Goal: Contribute content: Contribute content

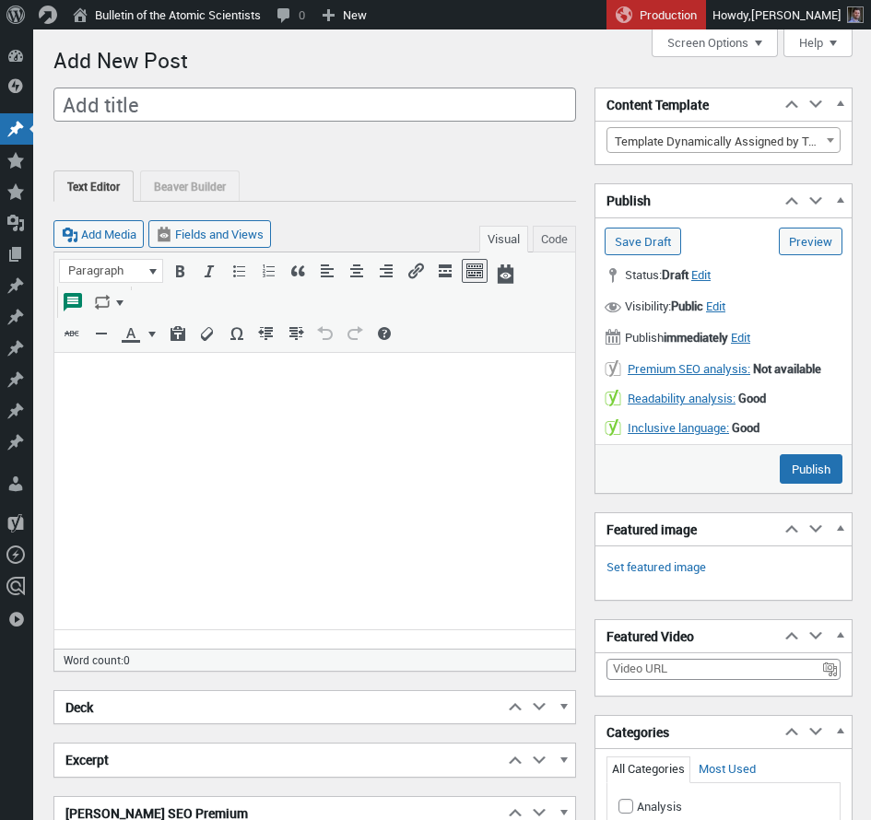
click at [240, 101] on input "Add title" at bounding box center [314, 105] width 522 height 35
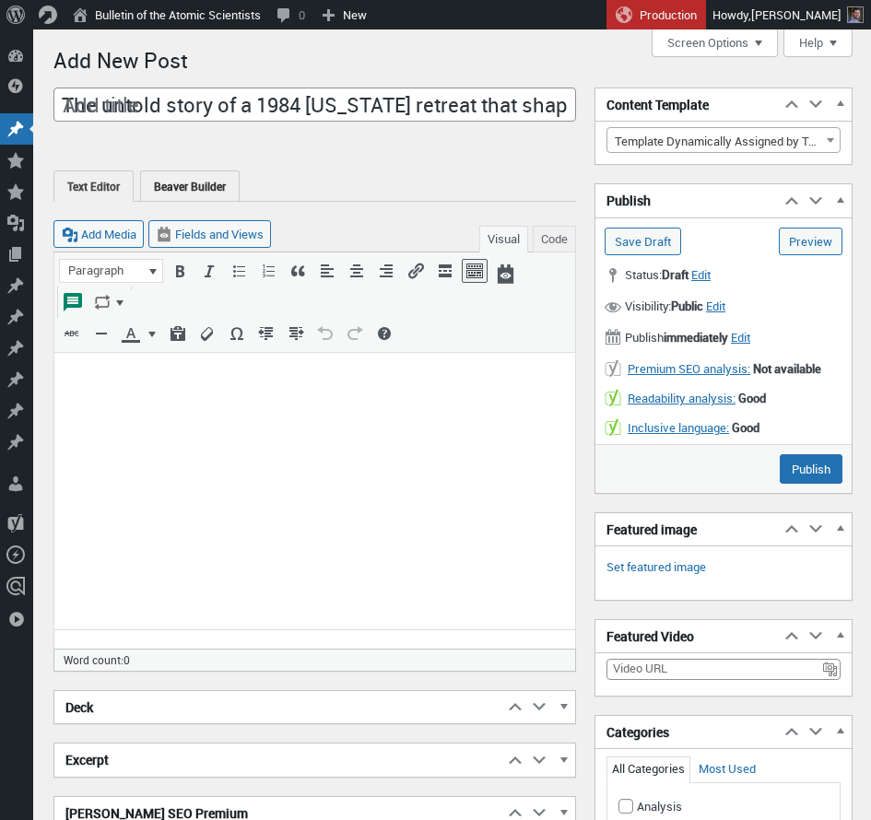
scroll to position [0, 249]
type input "The untold story of a 1984 [US_STATE] retreat that shaped US nuclear policy for…"
click at [185, 414] on html at bounding box center [314, 383] width 520 height 61
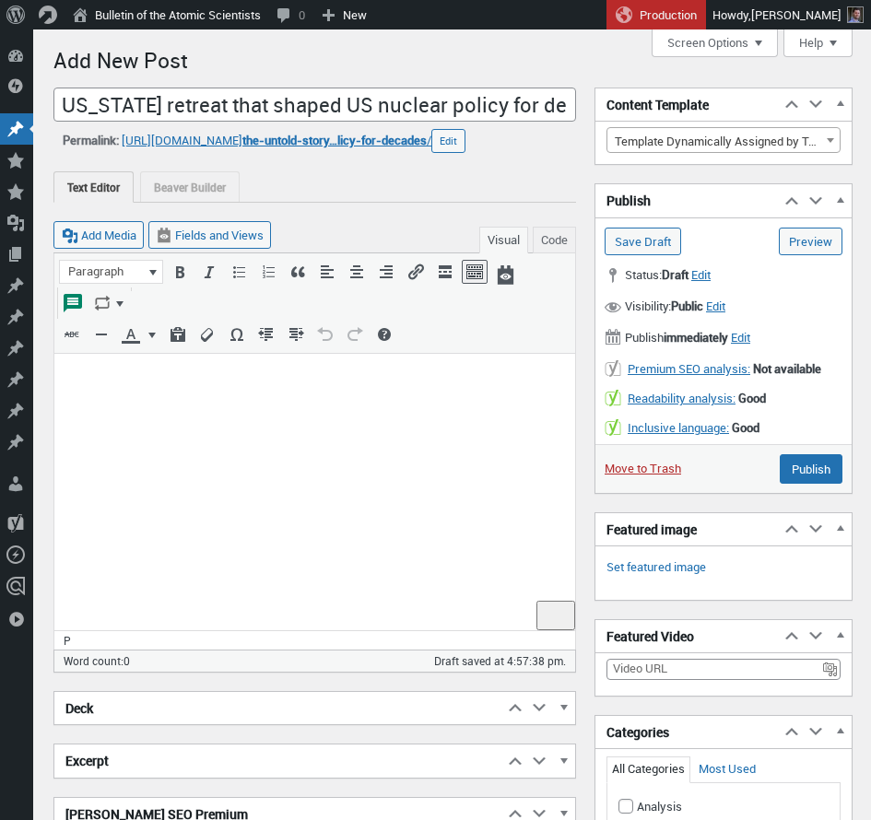
click at [192, 386] on p "To enrich screen reader interactions, please activate Accessibility in Grammarl…" at bounding box center [314, 377] width 498 height 22
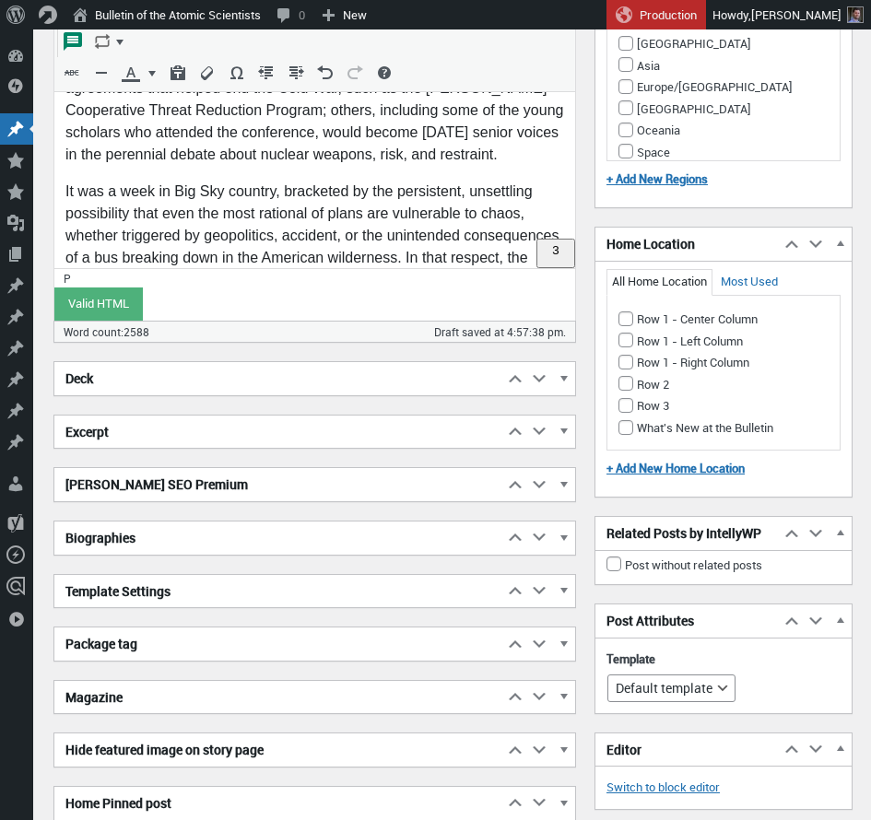
scroll to position [5699, 0]
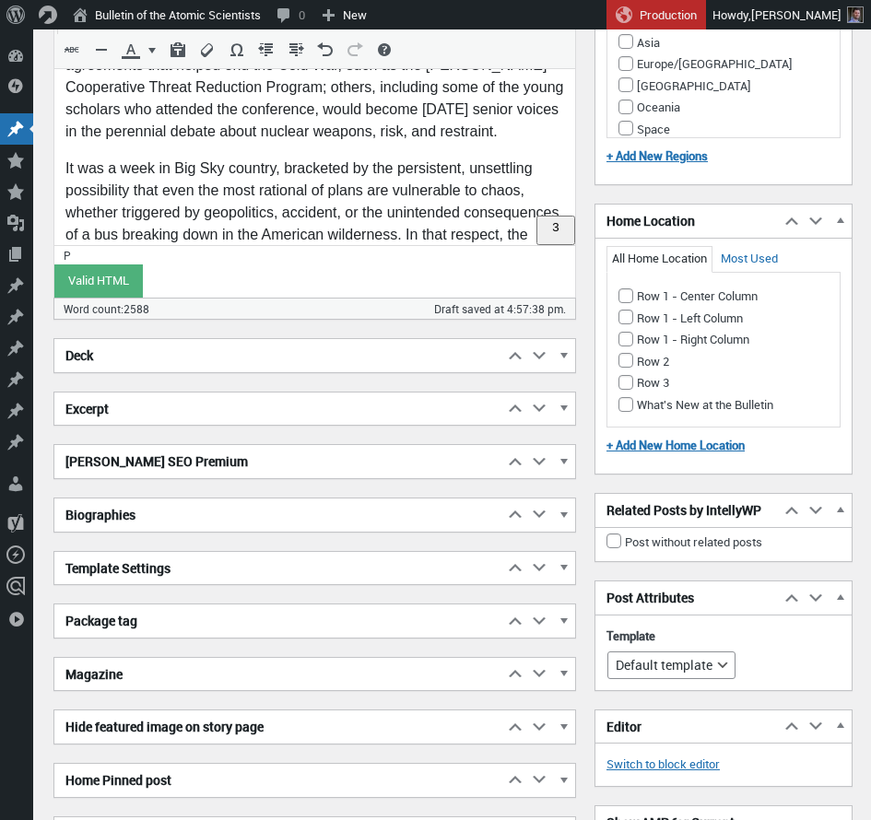
click at [441, 518] on h2 "Biographies" at bounding box center [278, 514] width 449 height 33
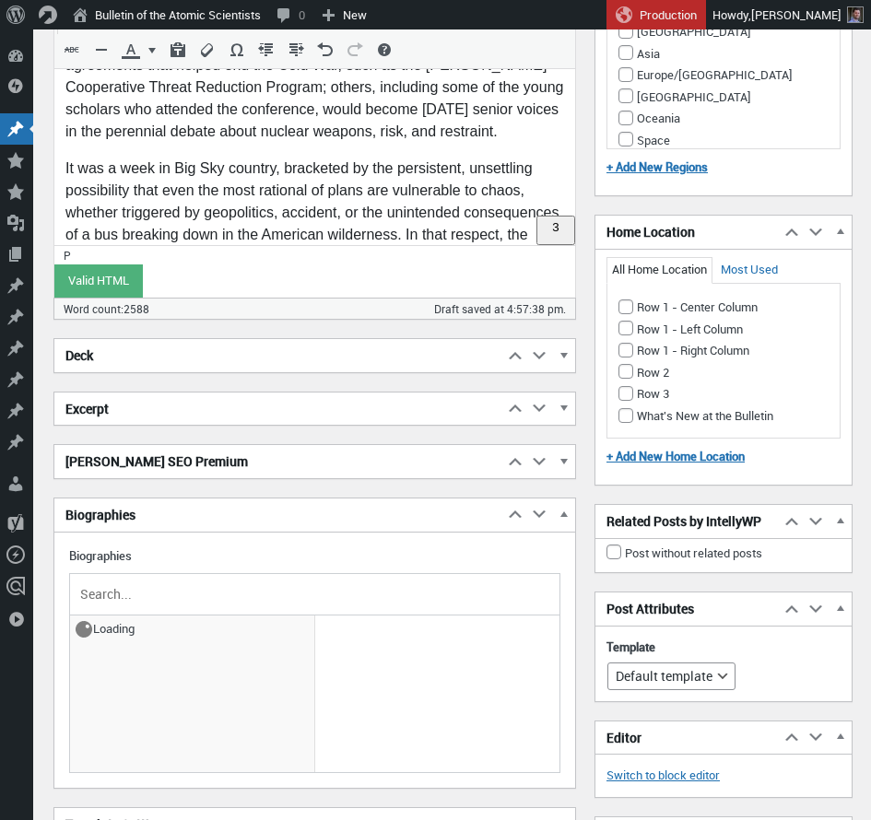
click at [216, 594] on input "text" at bounding box center [314, 594] width 476 height 28
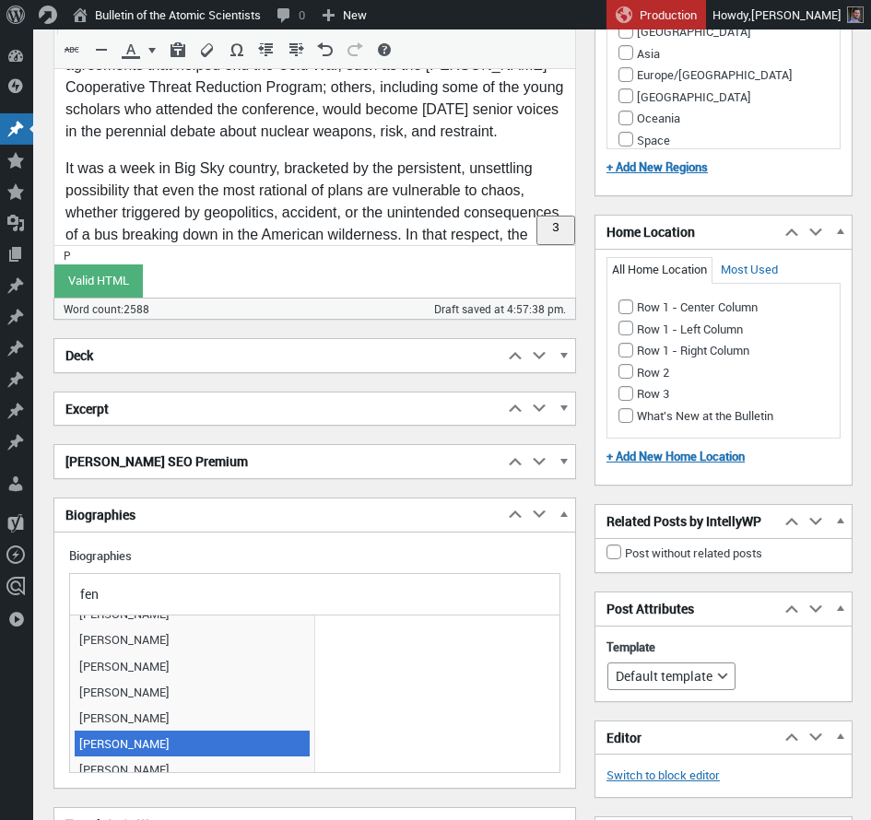
scroll to position [372, 0]
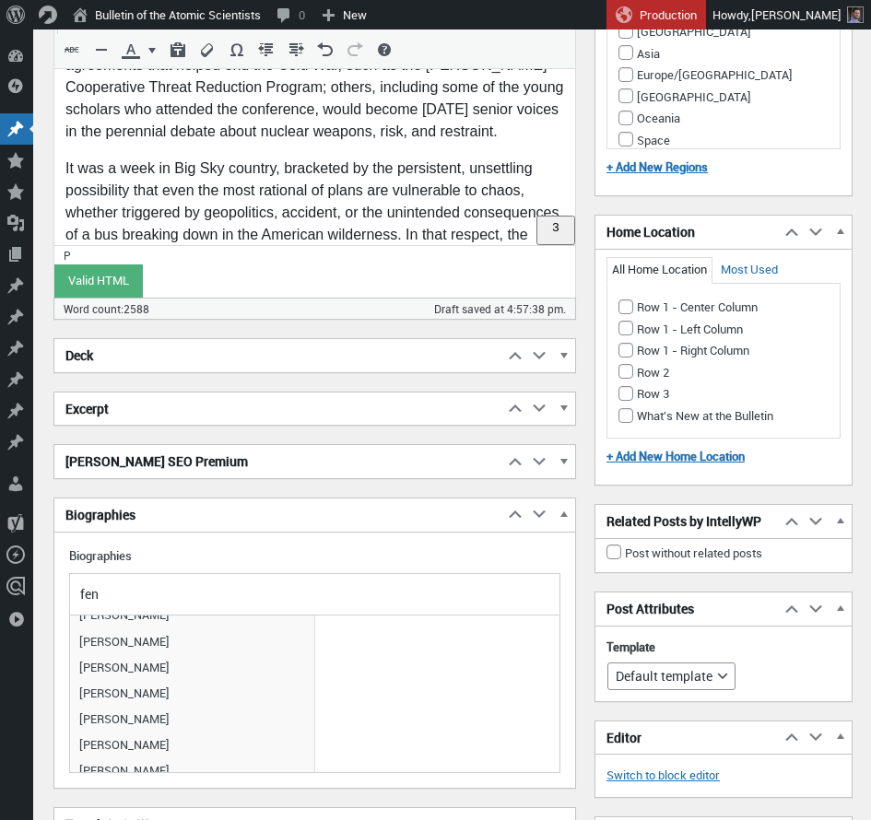
click at [104, 588] on input "fen" at bounding box center [314, 594] width 476 height 28
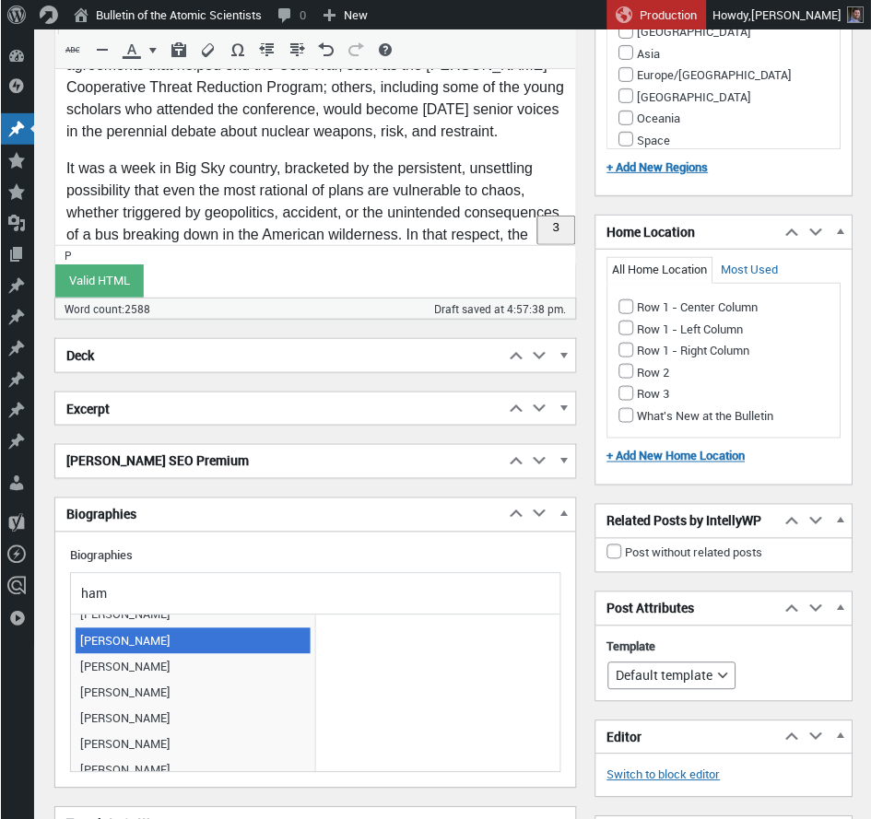
scroll to position [0, 0]
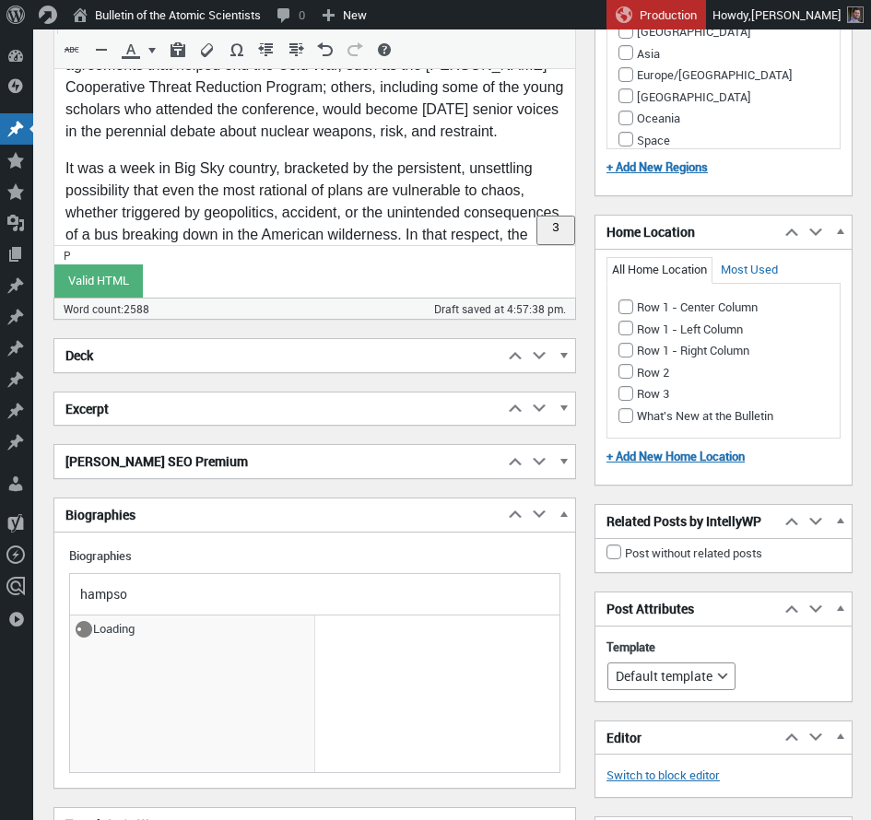
type input "hampson"
click at [115, 598] on input "hampson" at bounding box center [314, 594] width 476 height 28
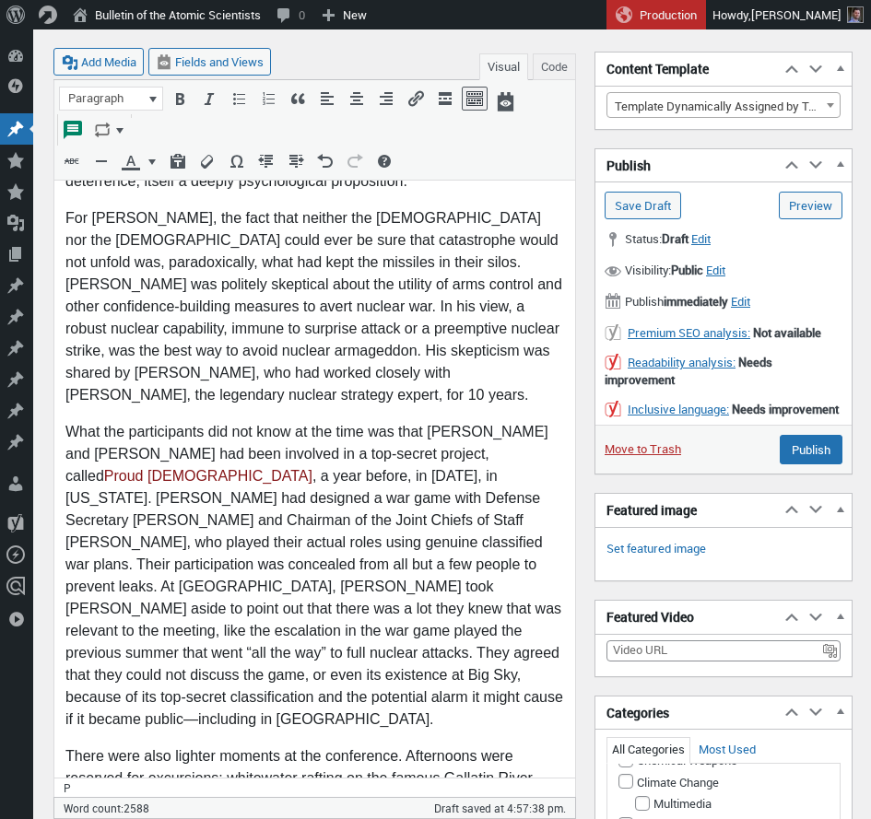
scroll to position [3062, 0]
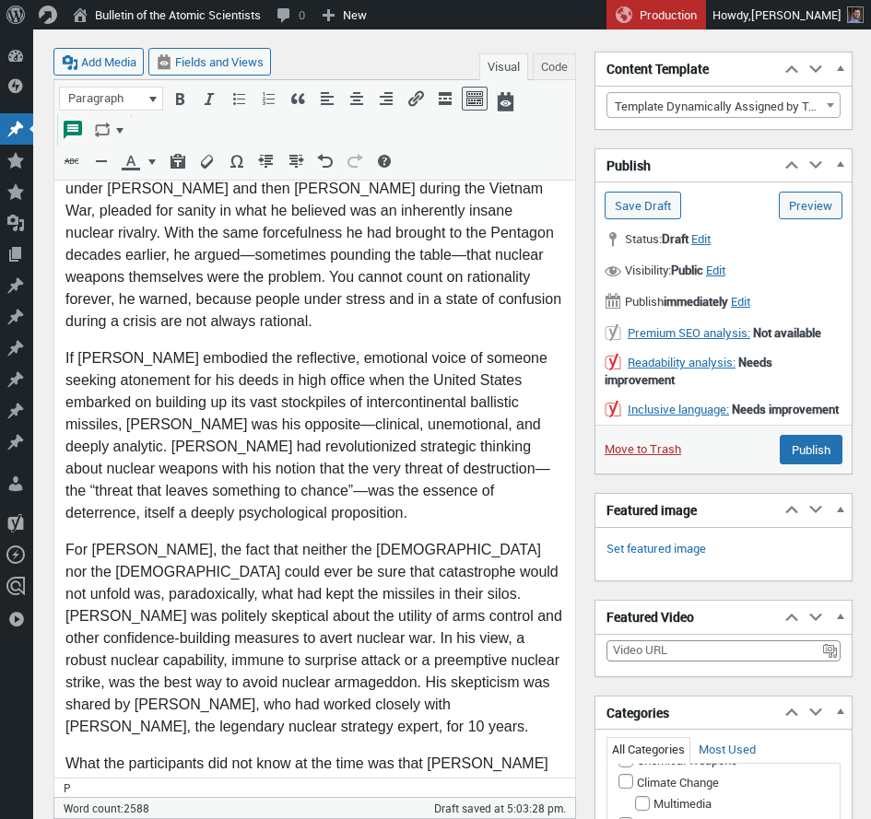
click at [281, 370] on body "In late July 1984, as the world’s nuclear superpowers stared each other down, s…" at bounding box center [314, 219] width 498 height 5831
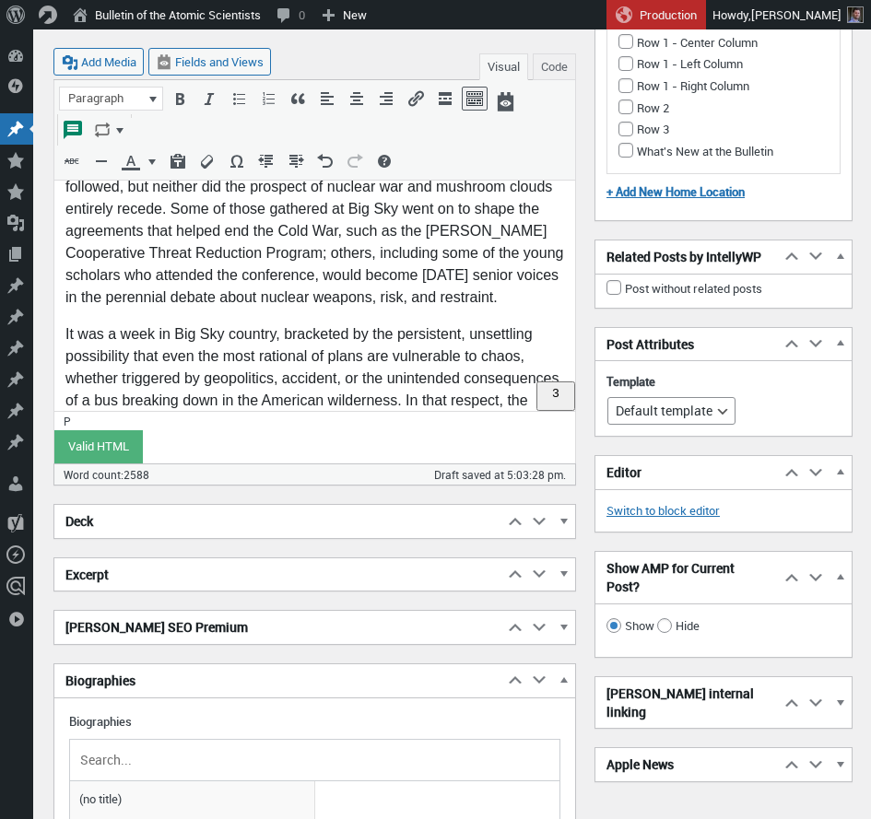
scroll to position [5780, 0]
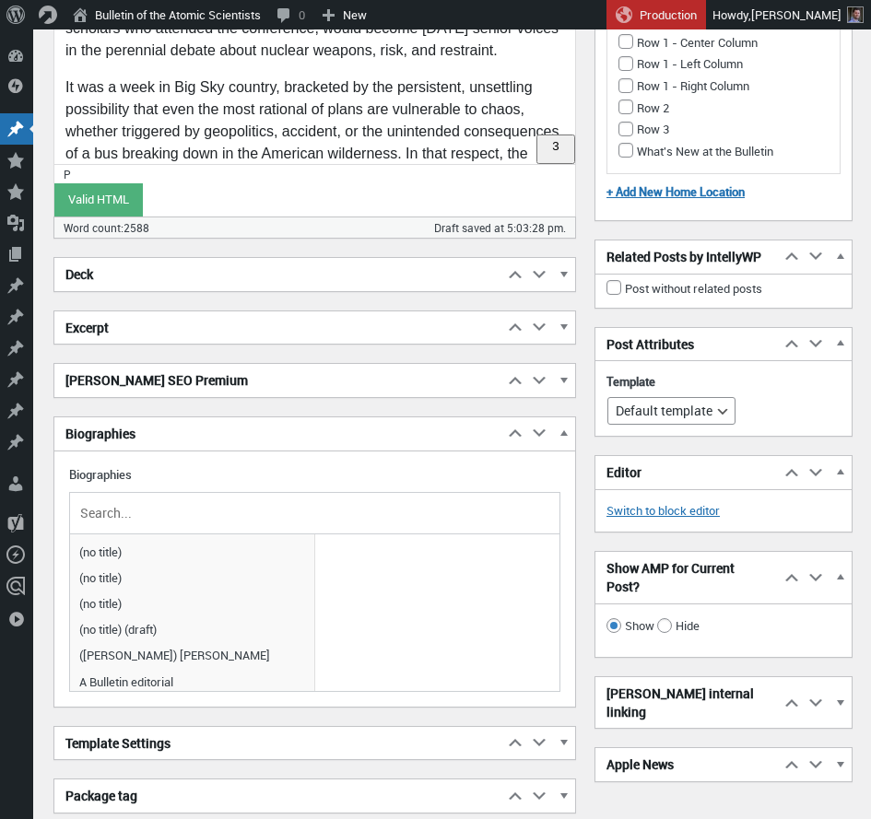
click at [157, 512] on input "text" at bounding box center [314, 513] width 476 height 28
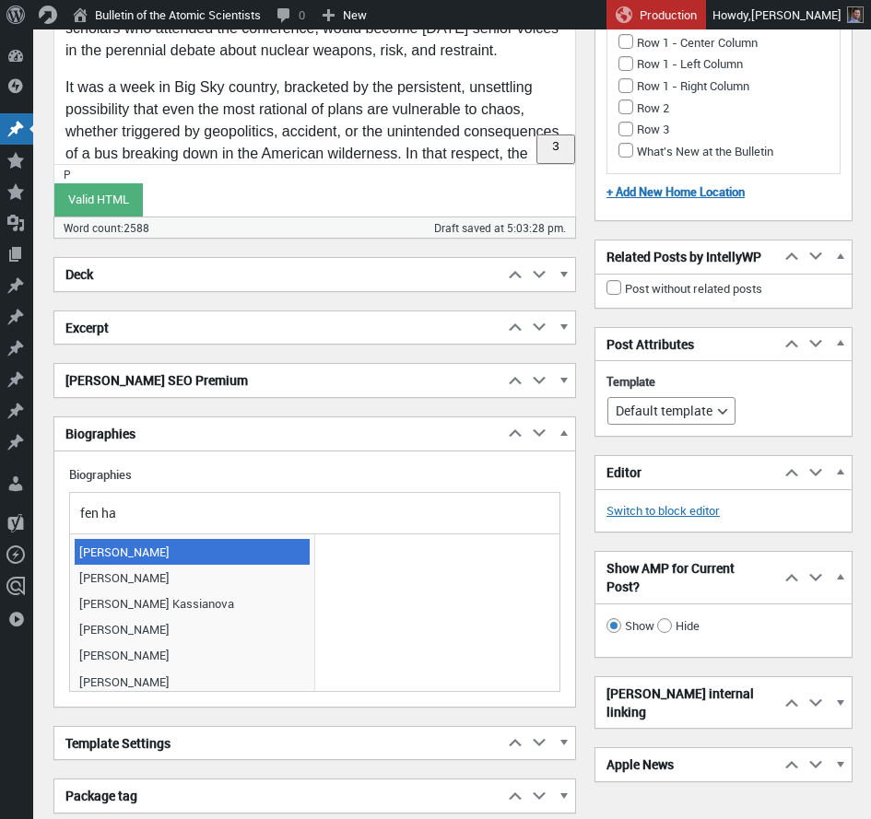
type input "fen ha"
click at [151, 553] on span "[PERSON_NAME]" at bounding box center [192, 552] width 235 height 26
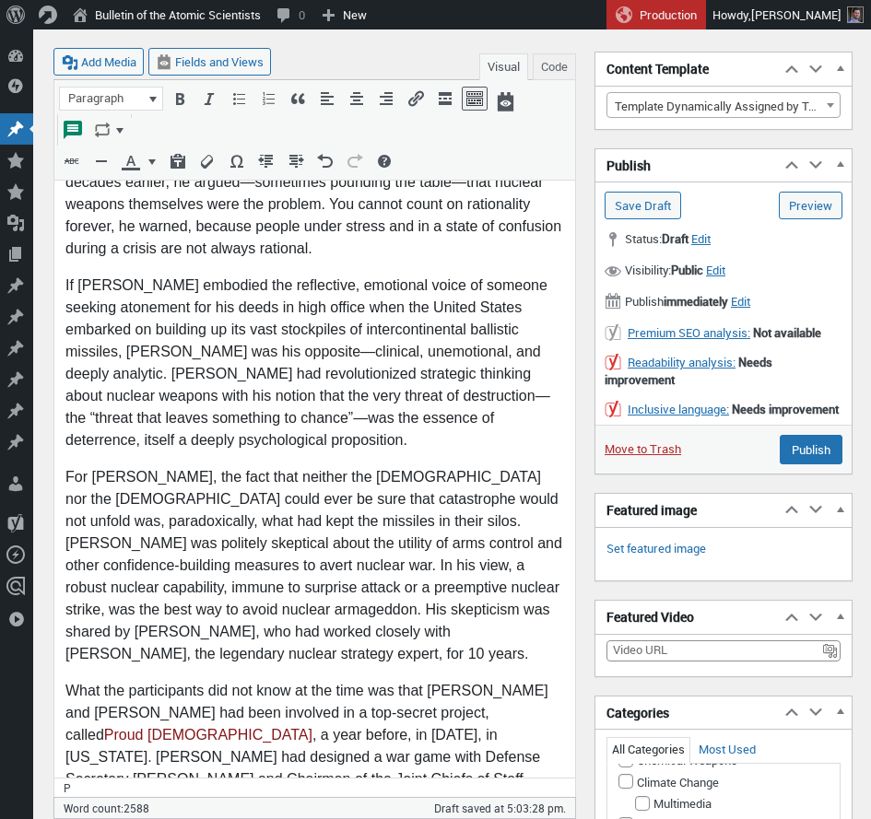
scroll to position [244, 0]
click at [622, 209] on input "Save Draft" at bounding box center [642, 206] width 76 height 28
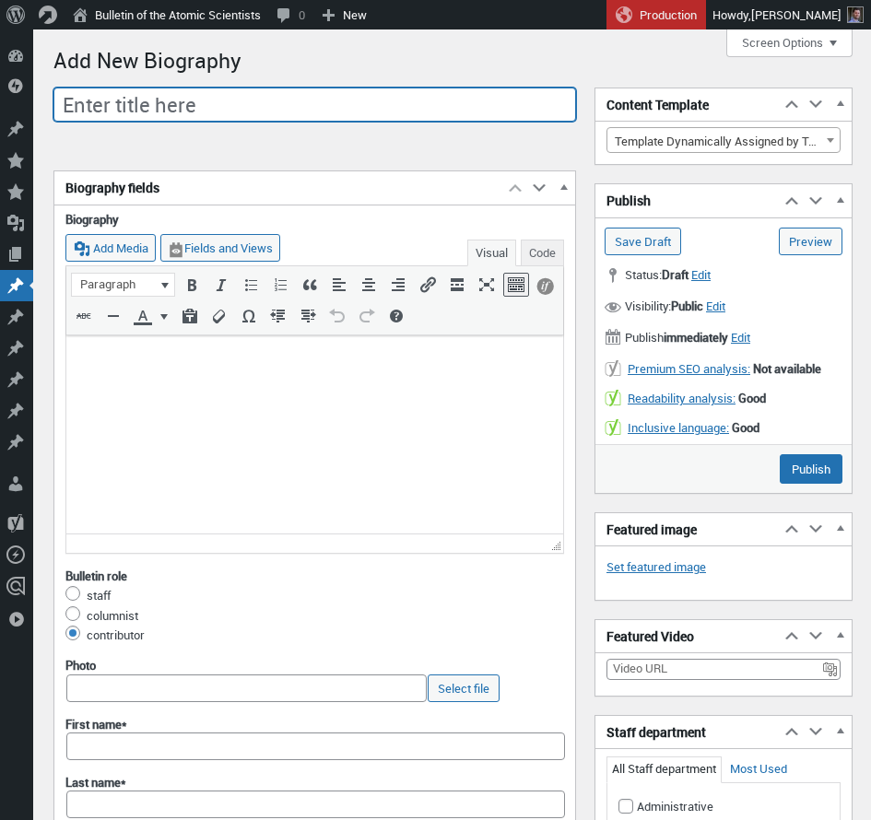
click at [305, 103] on input "Enter title here" at bounding box center [314, 105] width 522 height 35
paste input "[PERSON_NAME]"
click at [140, 95] on input "[PERSON_NAME]" at bounding box center [314, 105] width 522 height 35
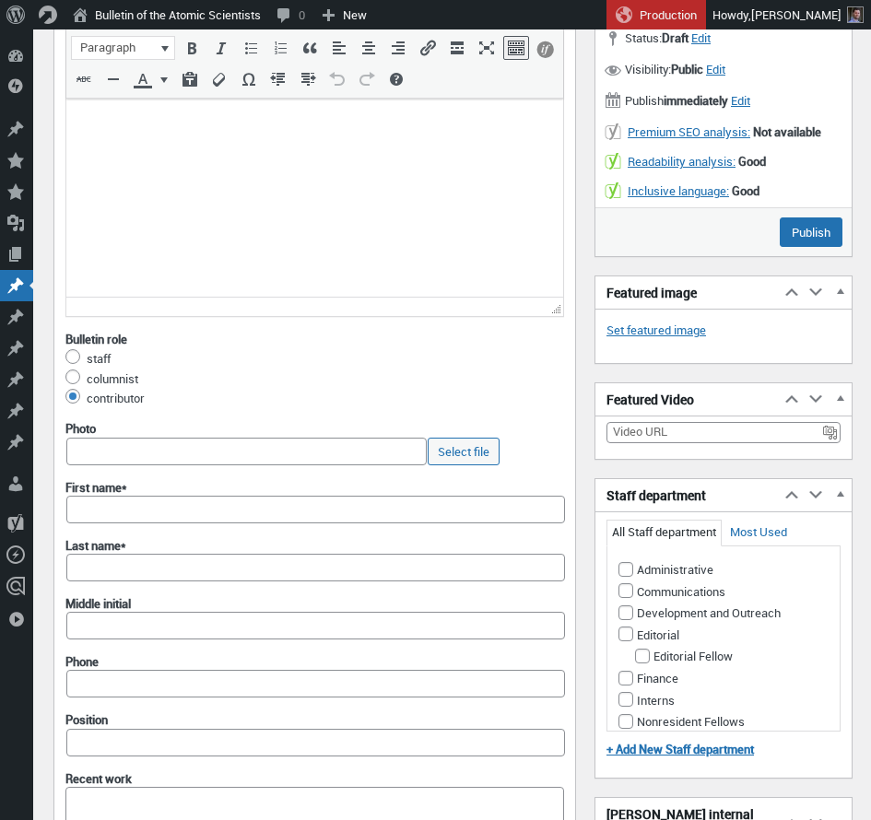
type input "[PERSON_NAME]"
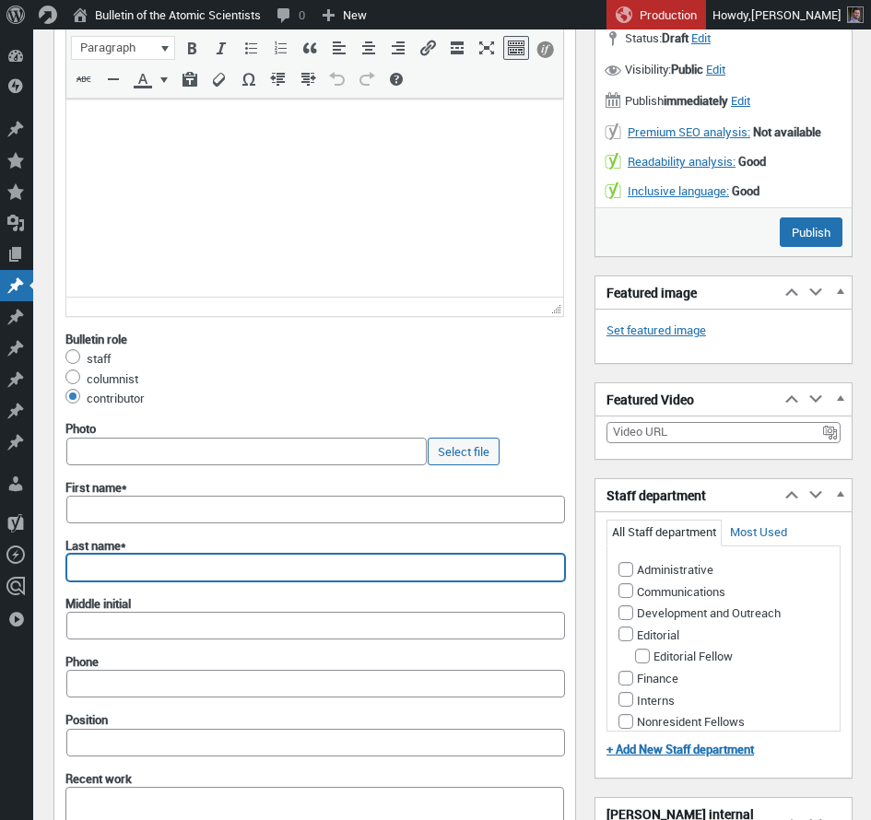
click at [105, 562] on input "Last name*" at bounding box center [315, 568] width 498 height 28
paste input "Hampson"
type input "Hampson"
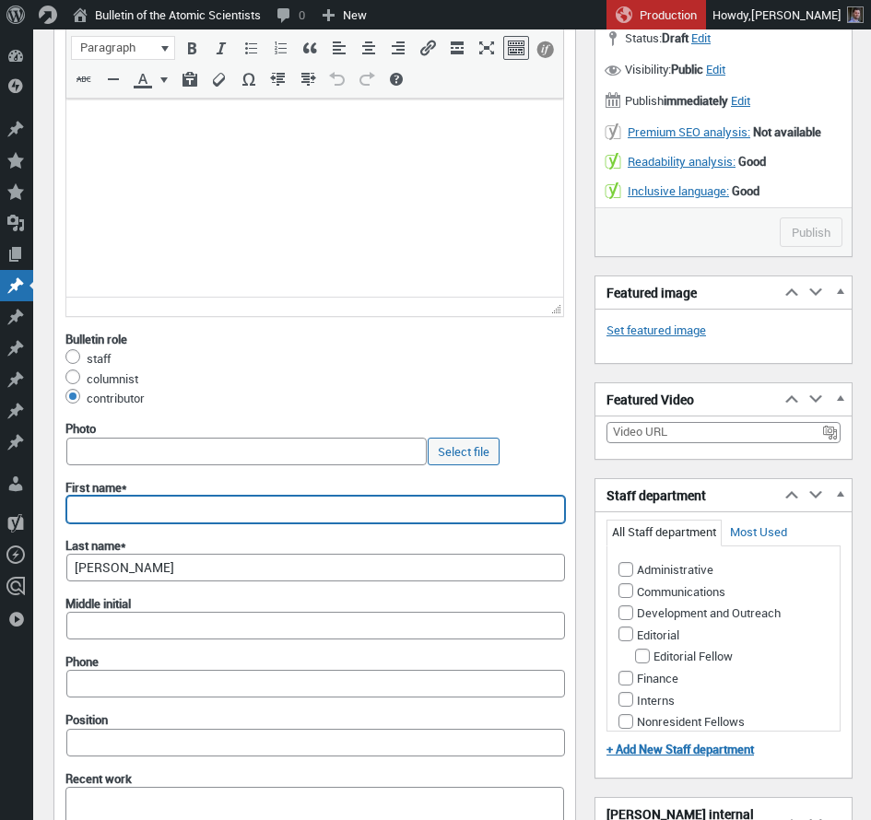
click at [94, 516] on input "First name*" at bounding box center [315, 510] width 498 height 28
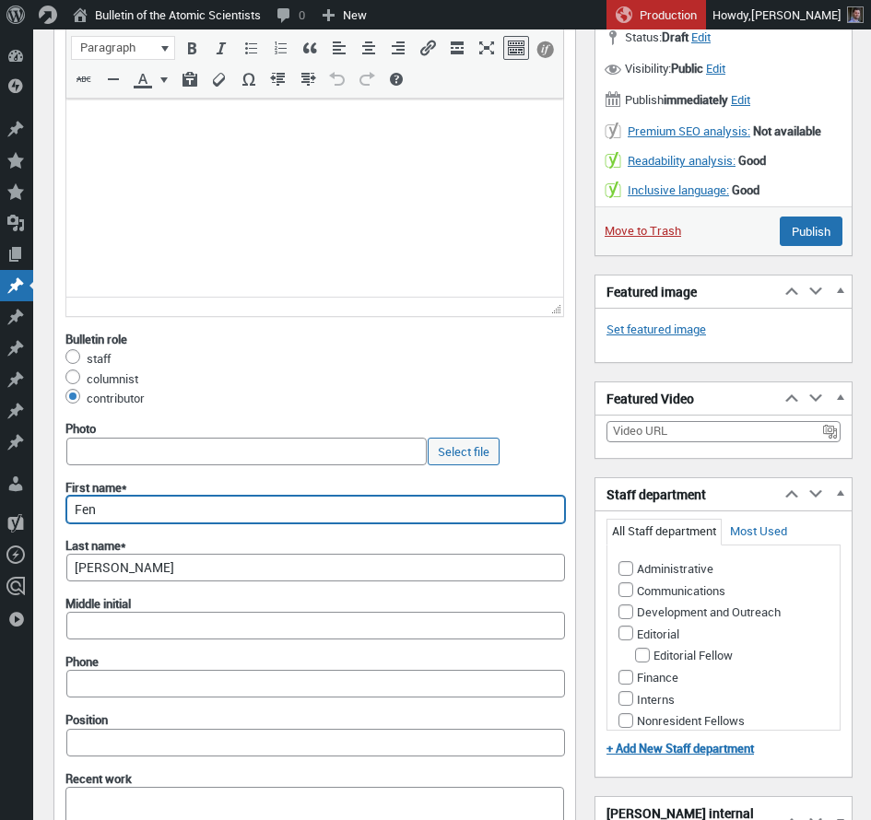
type input "Fen"
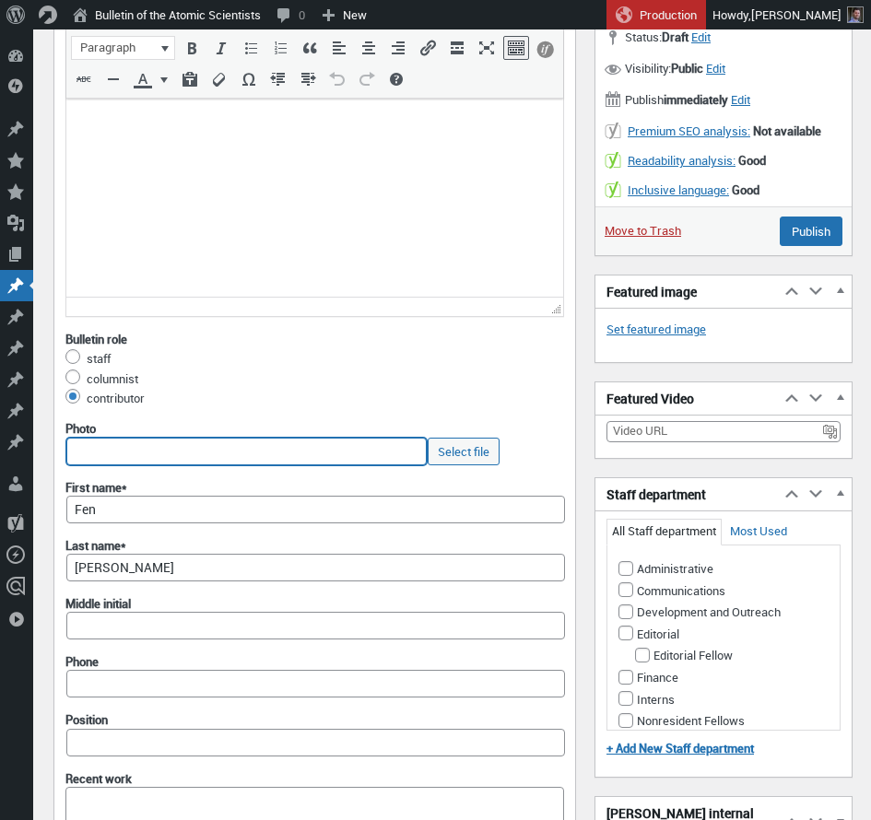
click at [122, 444] on input "Photo" at bounding box center [246, 452] width 360 height 28
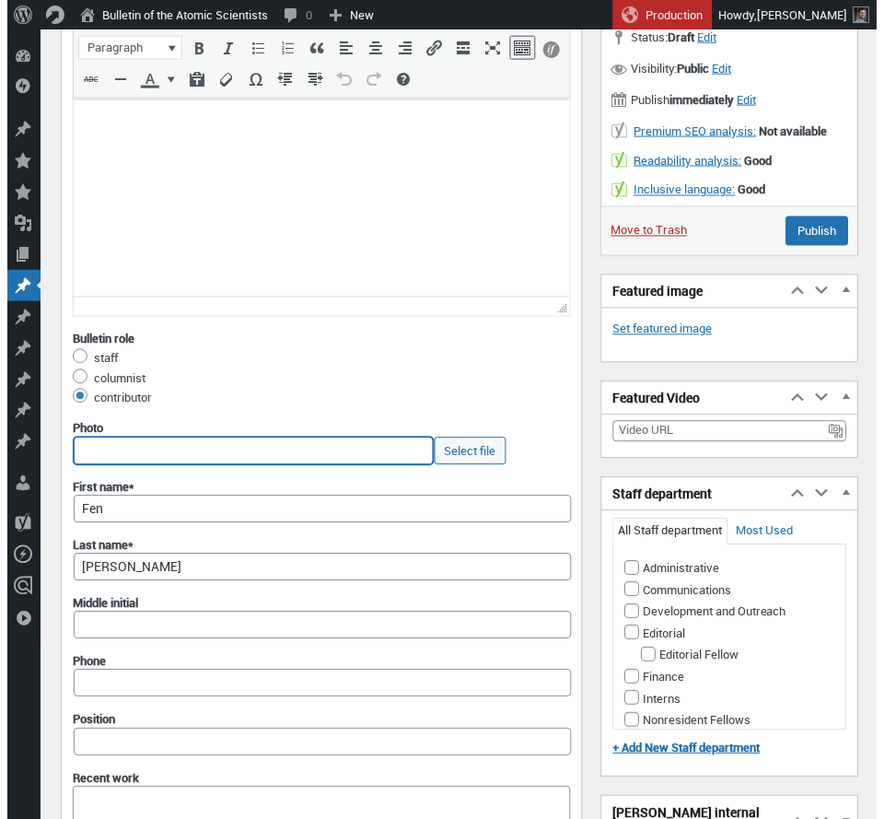
scroll to position [215, 0]
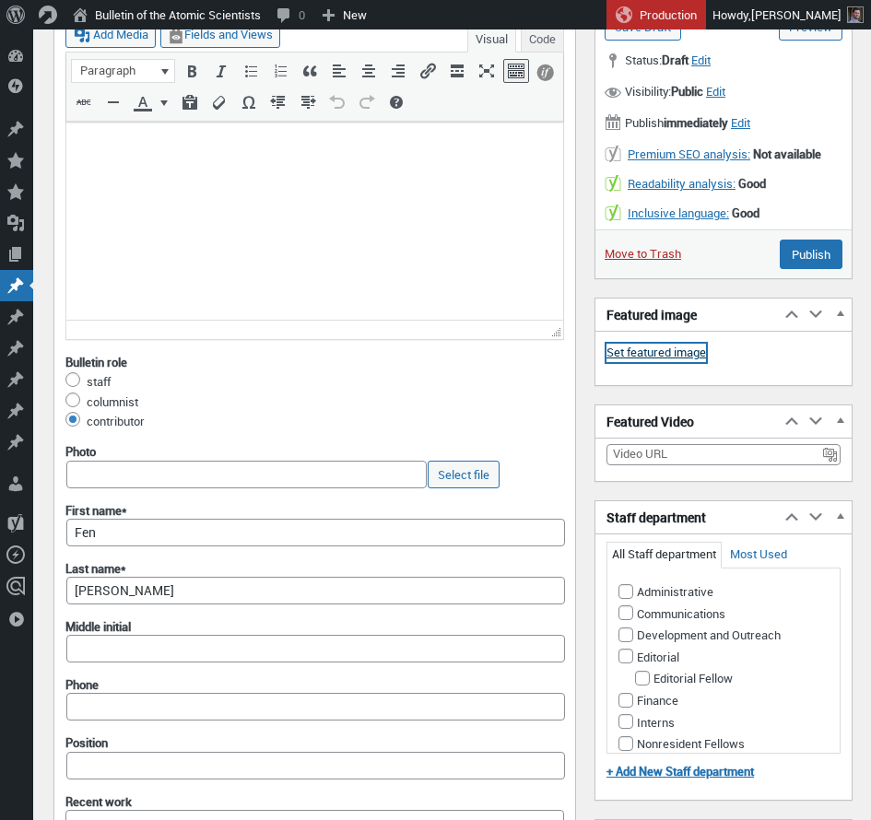
click at [640, 357] on link "Set featured image" at bounding box center [655, 353] width 99 height 18
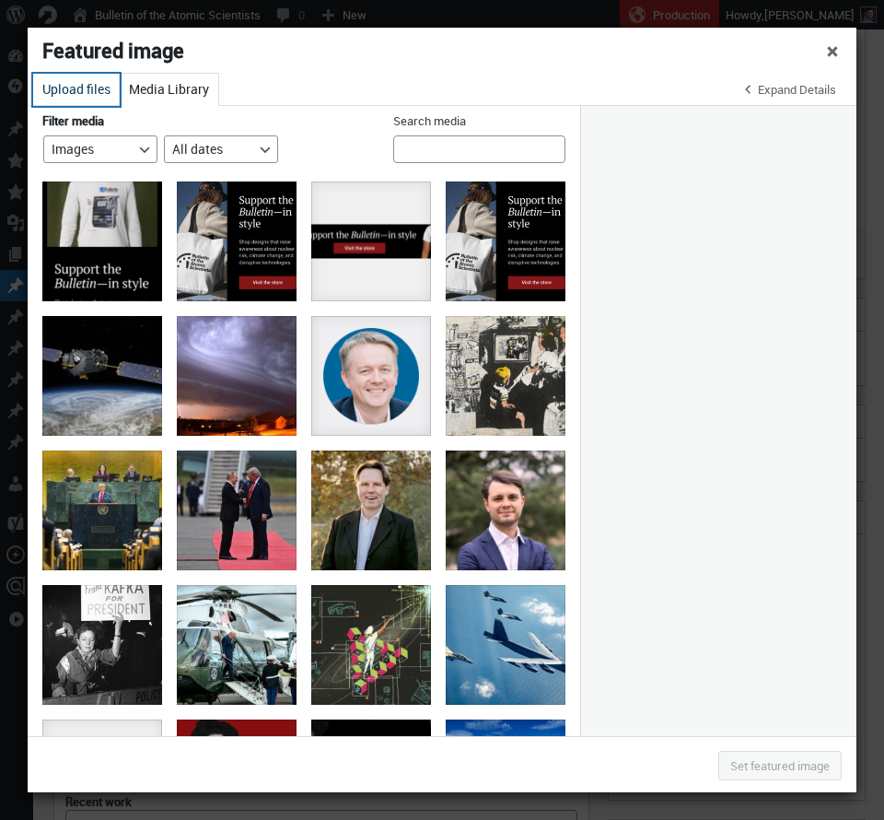
click at [105, 90] on button "Upload files" at bounding box center [76, 90] width 87 height 32
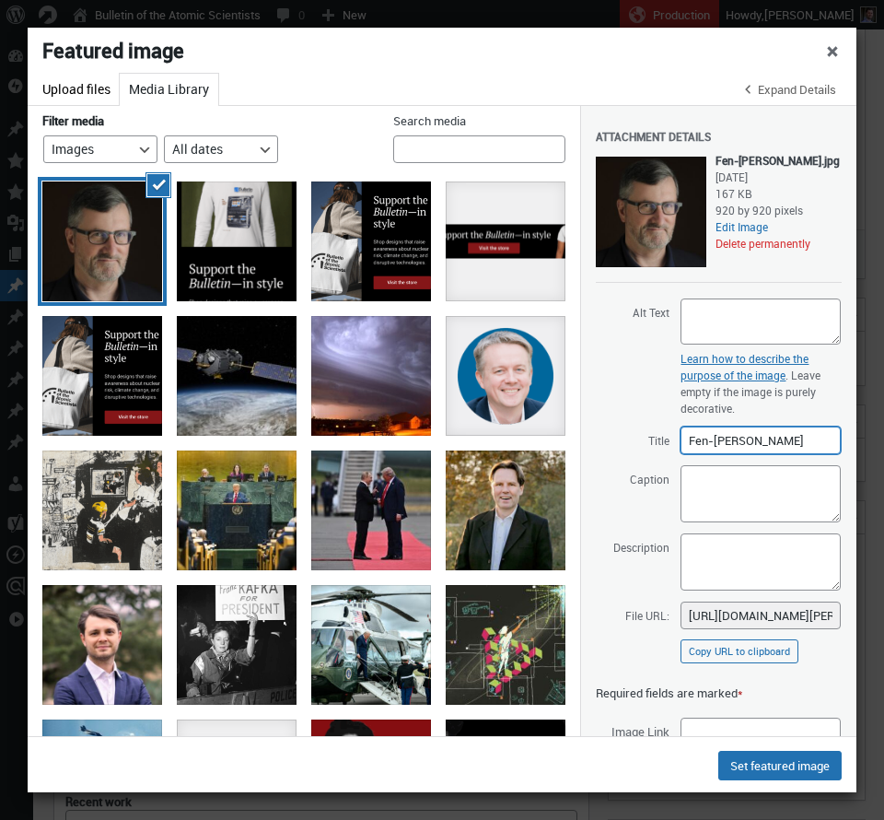
drag, startPoint x: 712, startPoint y: 437, endPoint x: 712, endPoint y: 454, distance: 17.5
click at [710, 437] on input "Fen-Hampson" at bounding box center [761, 441] width 160 height 28
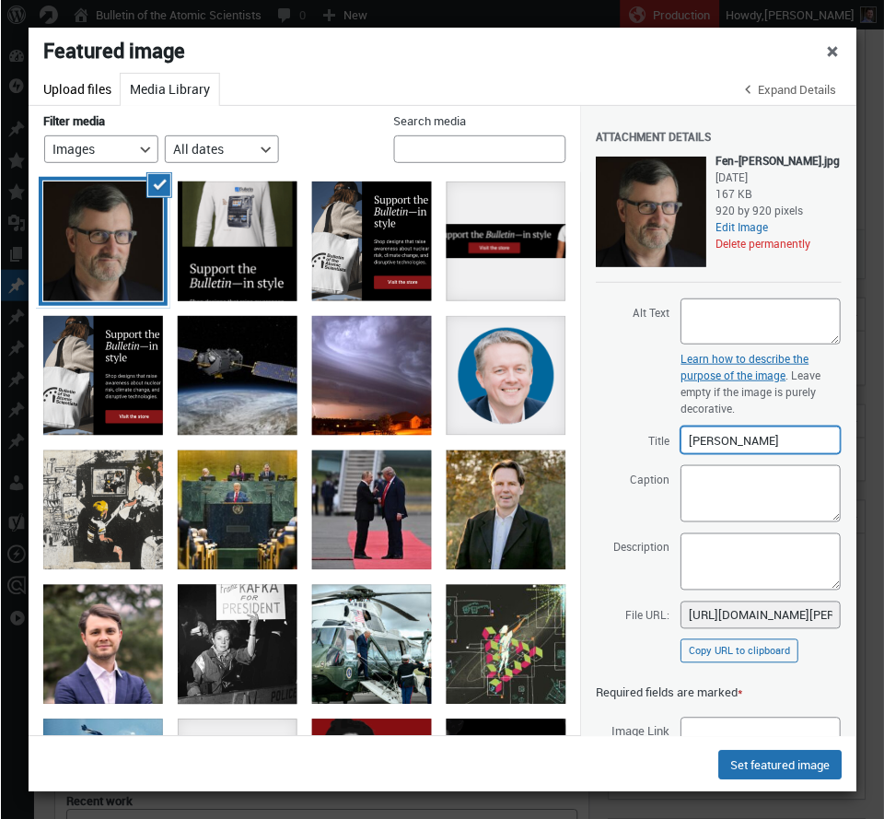
scroll to position [13, 0]
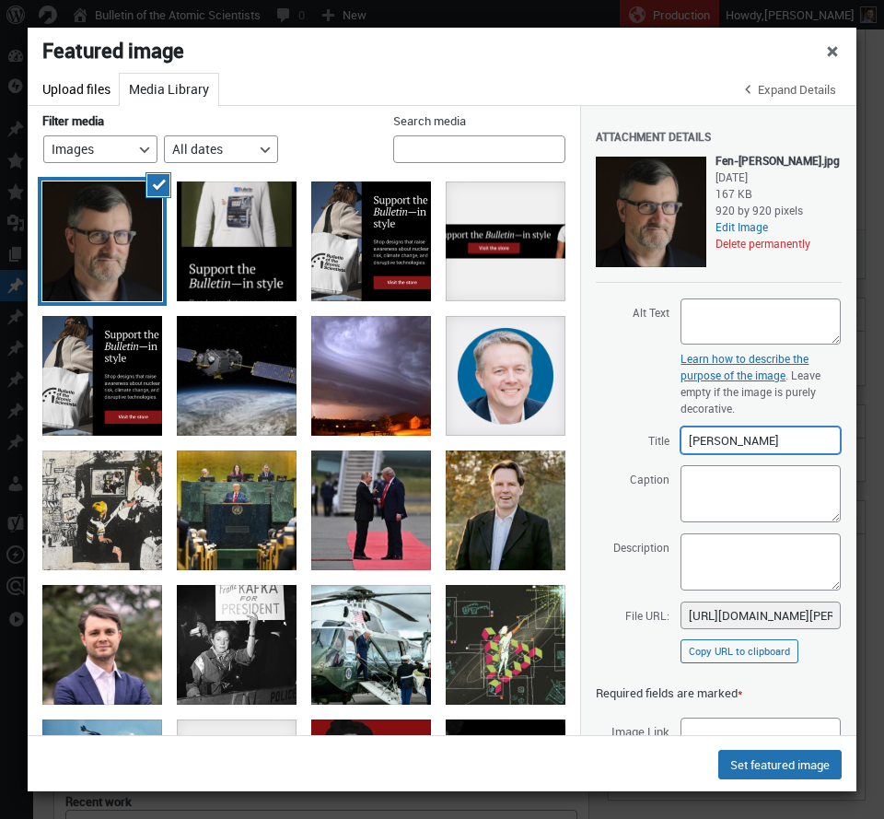
type input "[PERSON_NAME]"
click at [741, 436] on input "[PERSON_NAME]" at bounding box center [761, 441] width 160 height 28
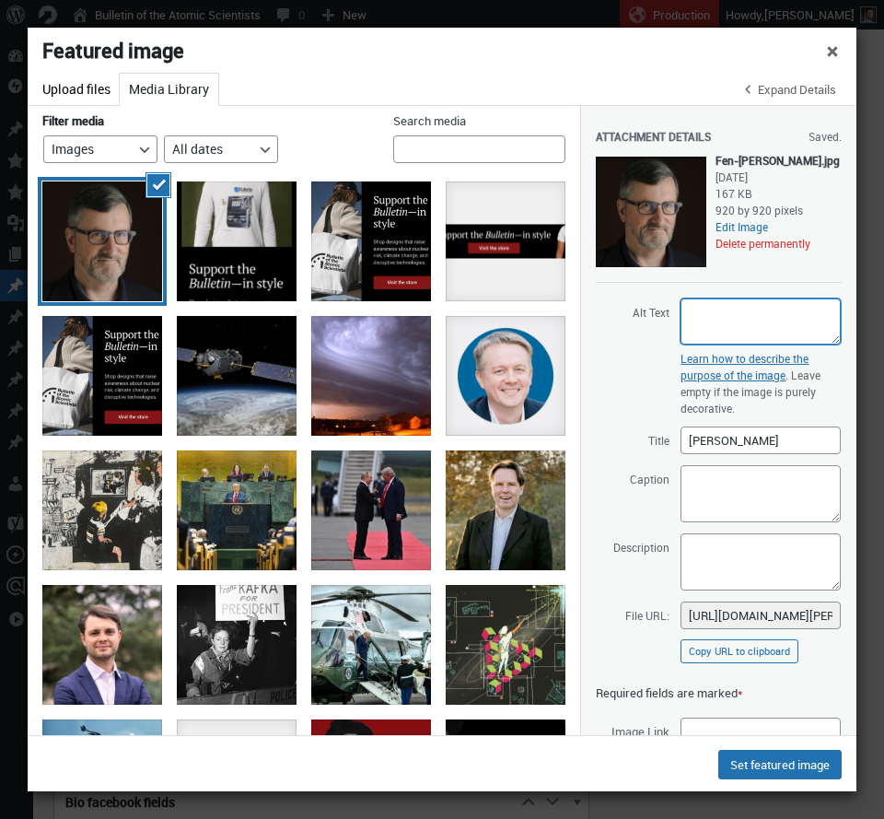
click at [747, 314] on textarea "Alt Text" at bounding box center [761, 321] width 160 height 46
paste textarea "[PERSON_NAME]"
type textarea "[PERSON_NAME]"
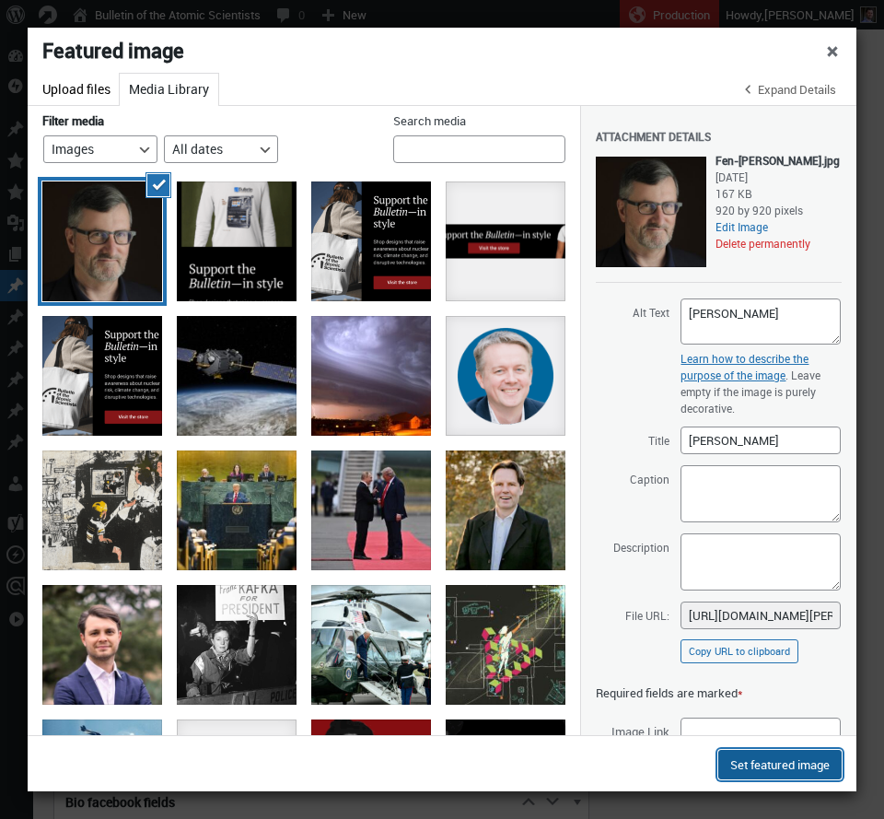
click at [750, 768] on button "Set featured image" at bounding box center [780, 764] width 123 height 29
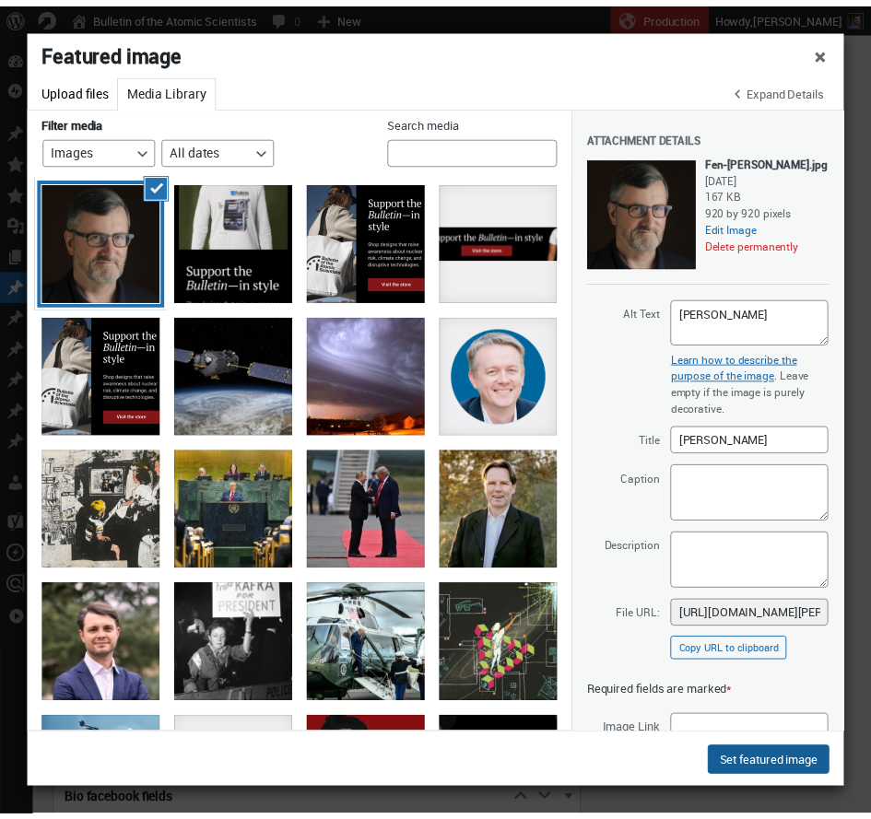
scroll to position [144, 0]
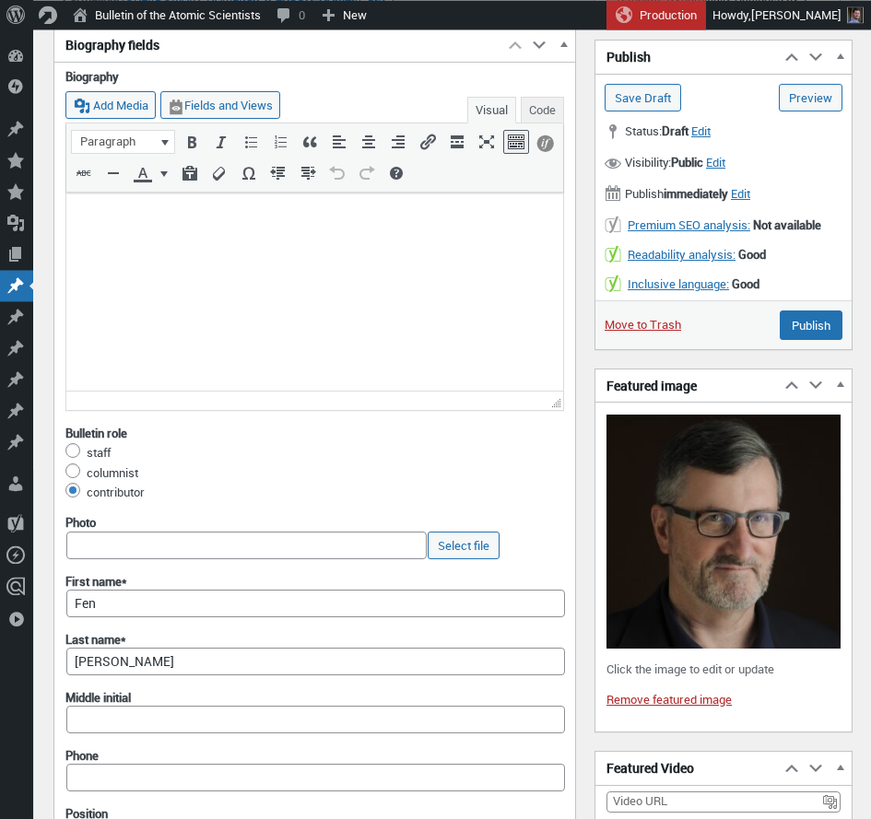
click at [235, 240] on html at bounding box center [314, 217] width 497 height 48
click at [458, 240] on html at bounding box center [314, 217] width 497 height 48
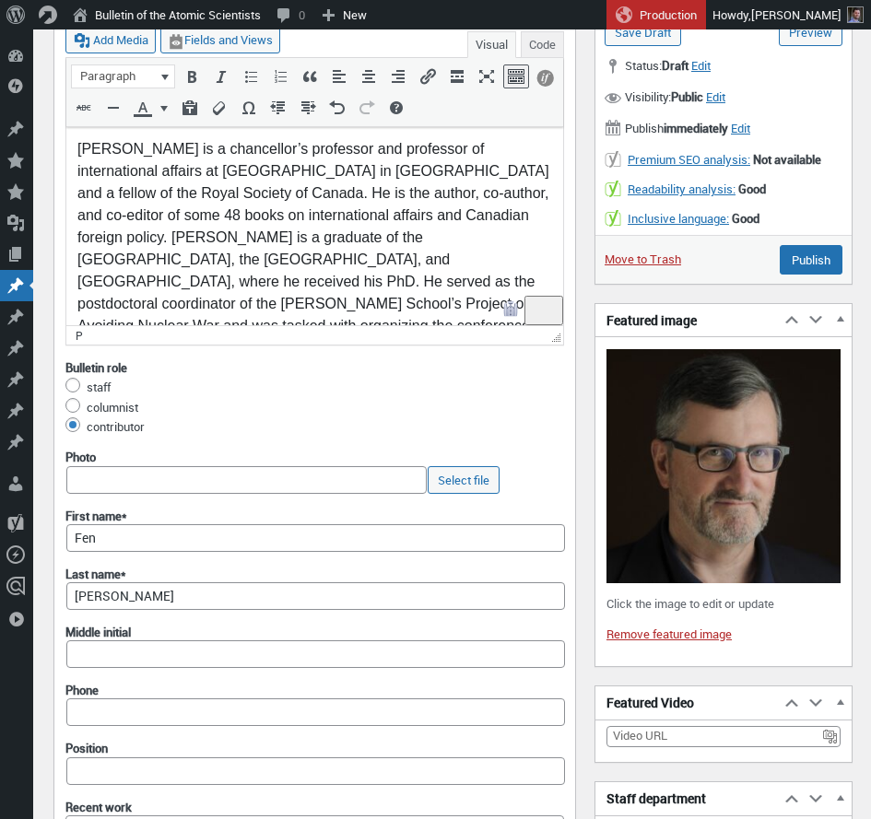
scroll to position [103, 0]
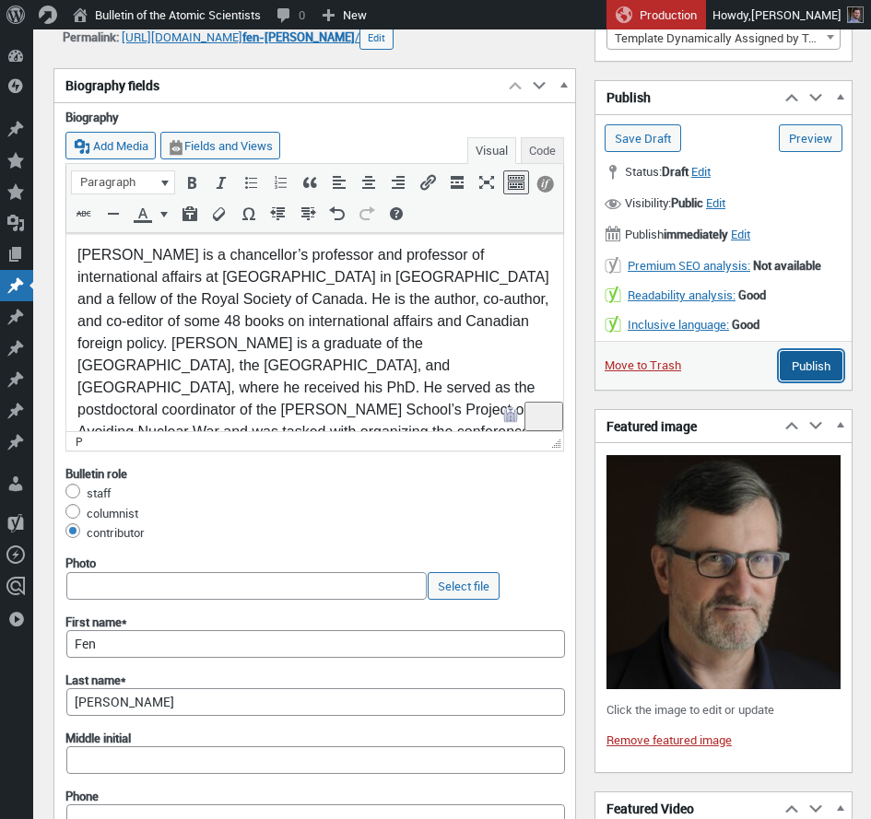
click at [801, 367] on input "Publish" at bounding box center [810, 365] width 63 height 29
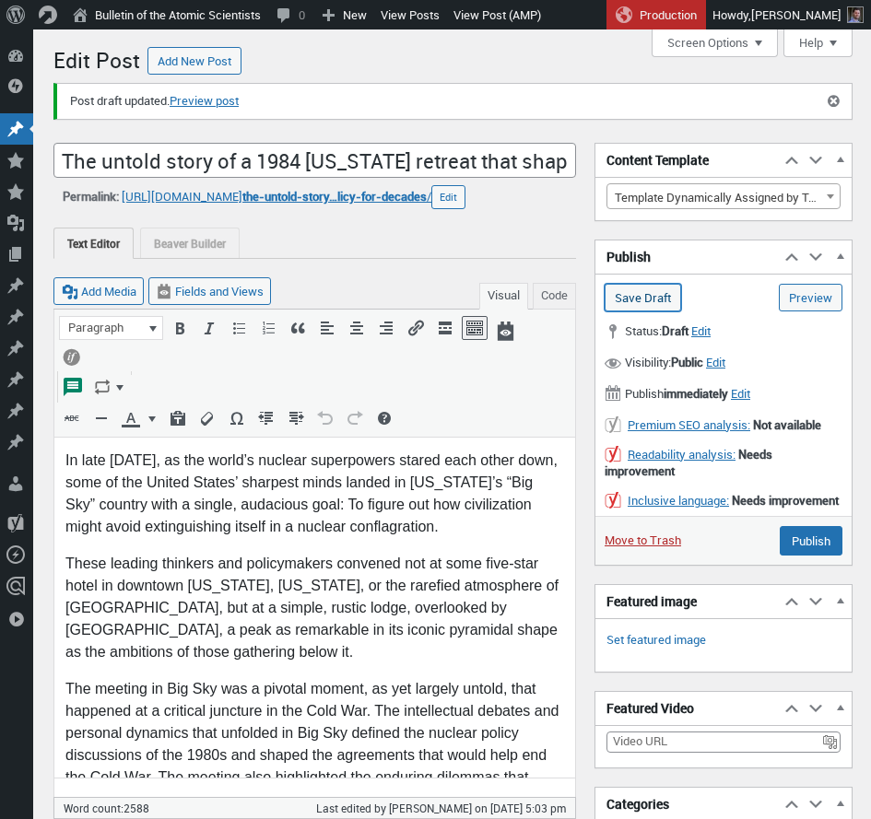
click at [658, 297] on input "Save Draft" at bounding box center [642, 298] width 76 height 28
